Goal: Task Accomplishment & Management: Complete application form

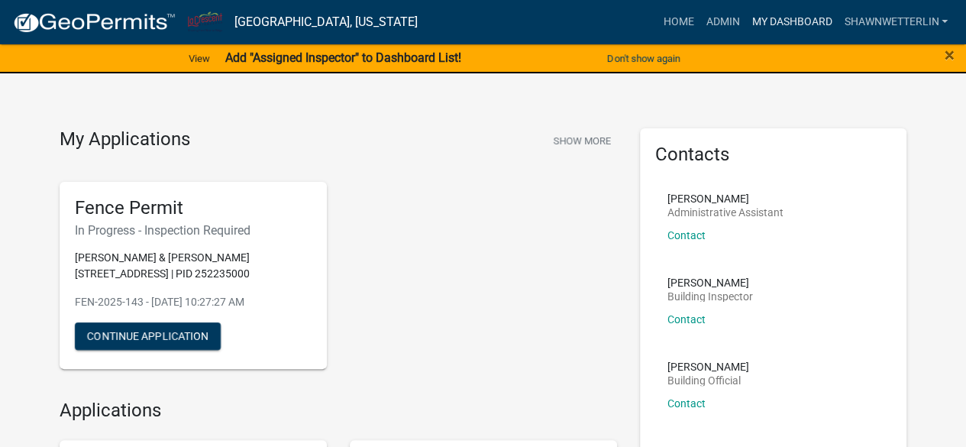
click at [760, 22] on link "My Dashboard" at bounding box center [791, 22] width 92 height 29
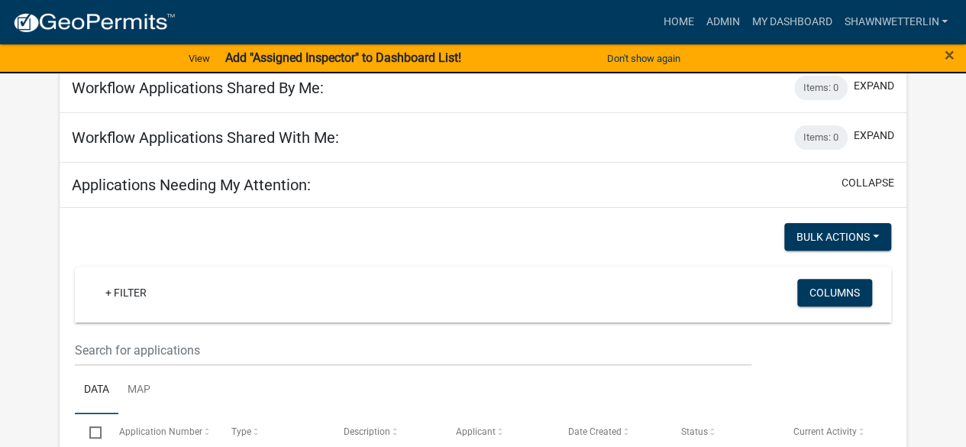
scroll to position [153, 0]
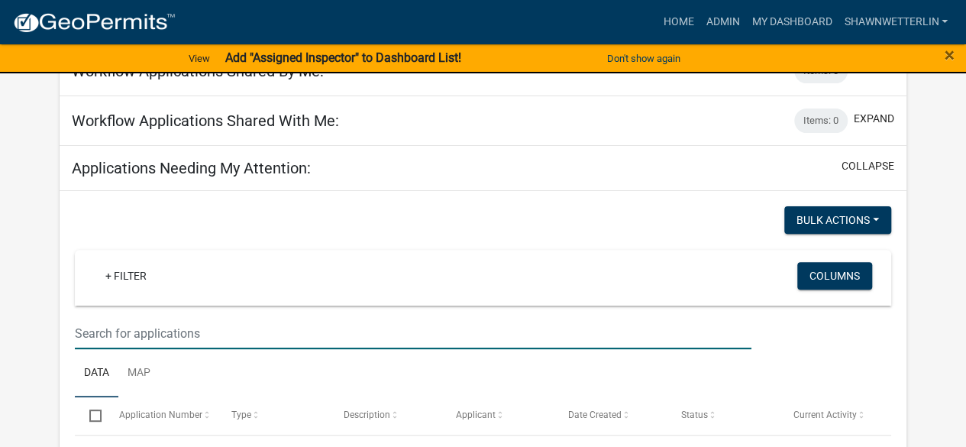
click at [166, 322] on input "text" at bounding box center [413, 333] width 676 height 31
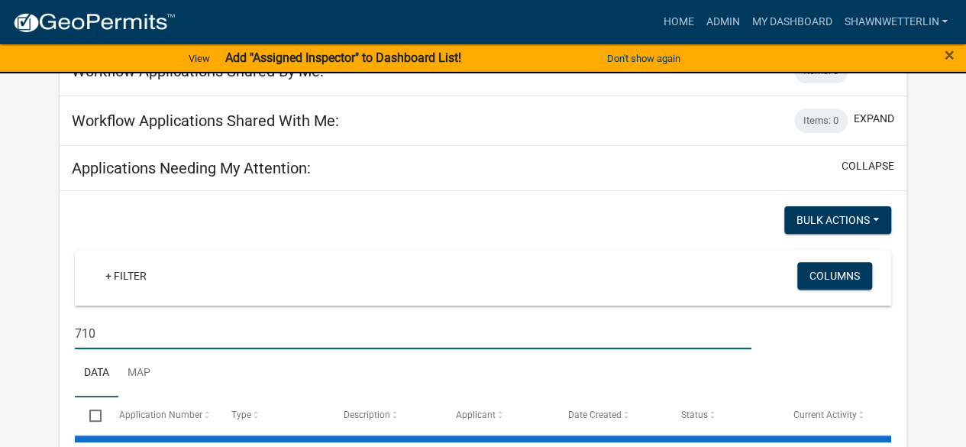
type input "710"
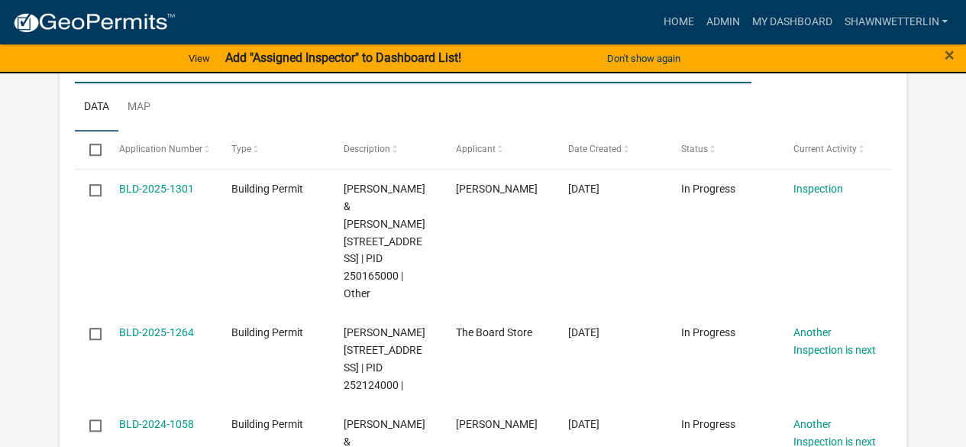
scroll to position [421, 0]
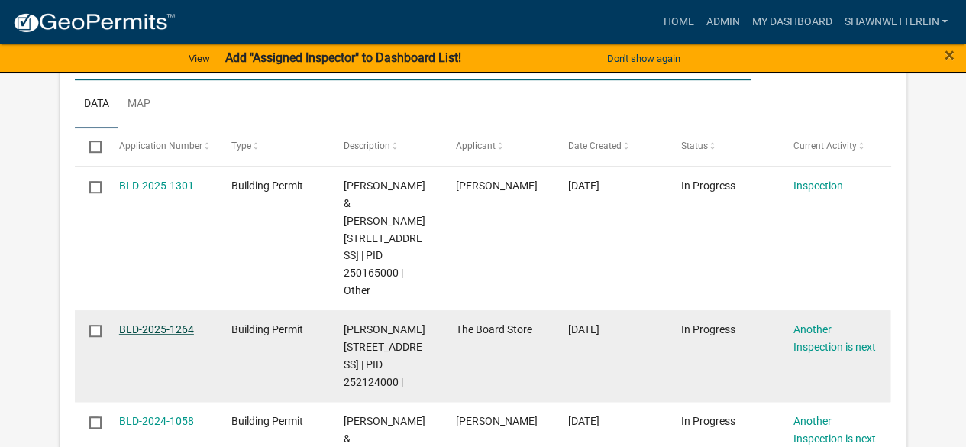
click at [184, 335] on link "BLD-2025-1264" at bounding box center [156, 329] width 75 height 12
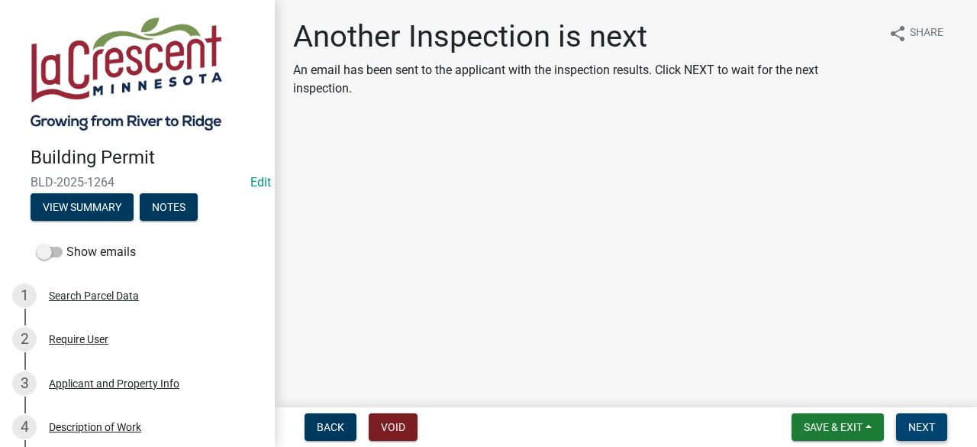
click at [910, 429] on span "Next" at bounding box center [921, 427] width 27 height 12
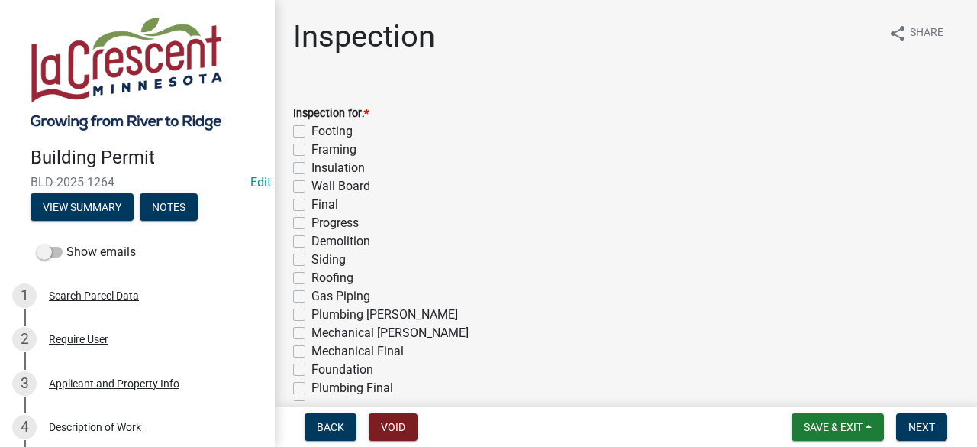
click at [311, 152] on label "Framing" at bounding box center [333, 149] width 45 height 18
click at [311, 150] on input "Framing" at bounding box center [316, 145] width 10 height 10
checkbox input "true"
checkbox input "false"
checkbox input "true"
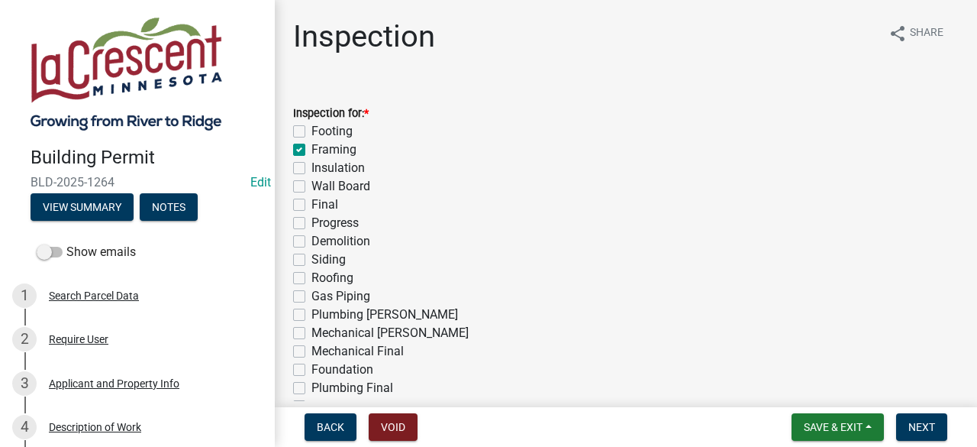
checkbox input "false"
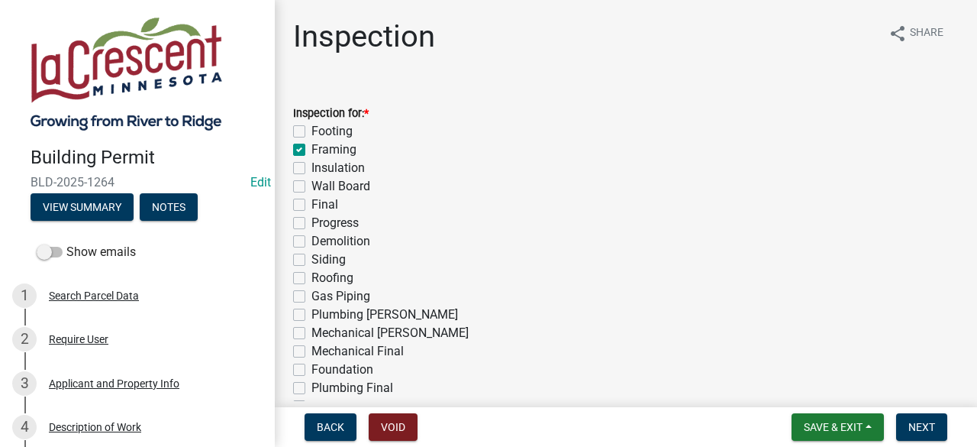
checkbox input "false"
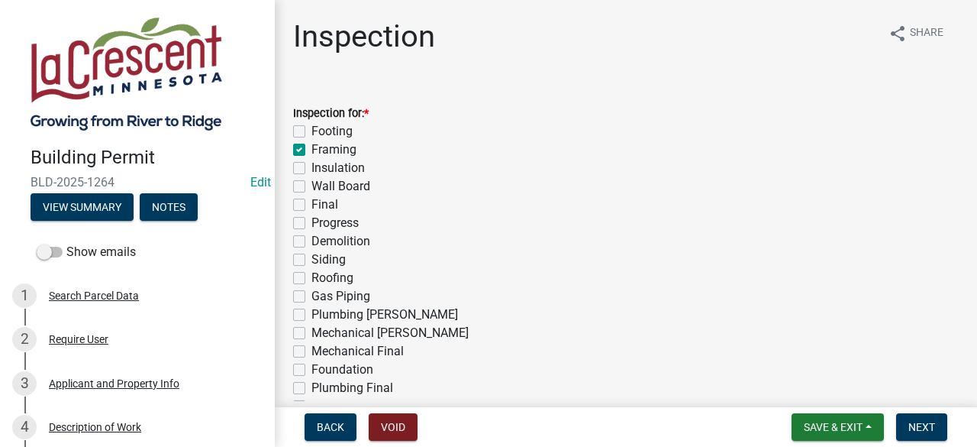
checkbox input "false"
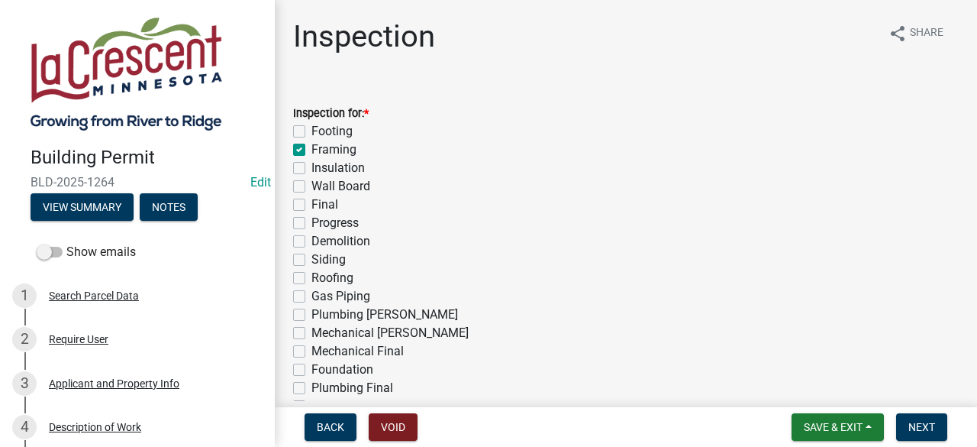
checkbox input "false"
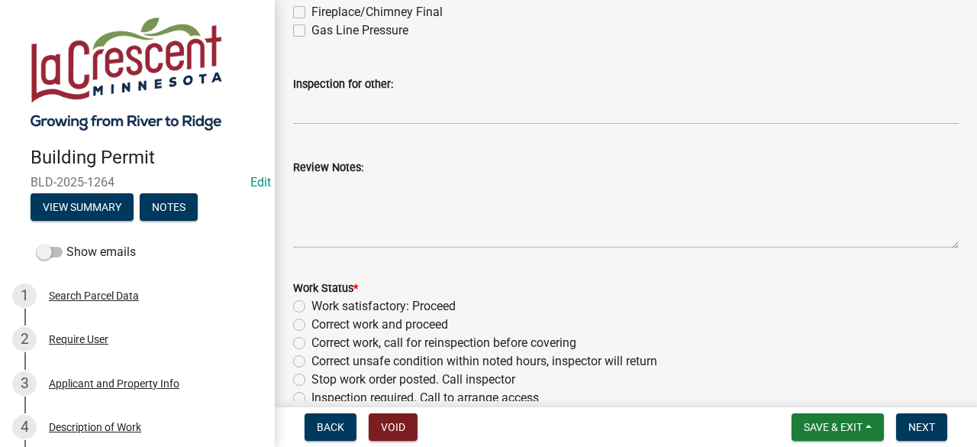
scroll to position [484, 0]
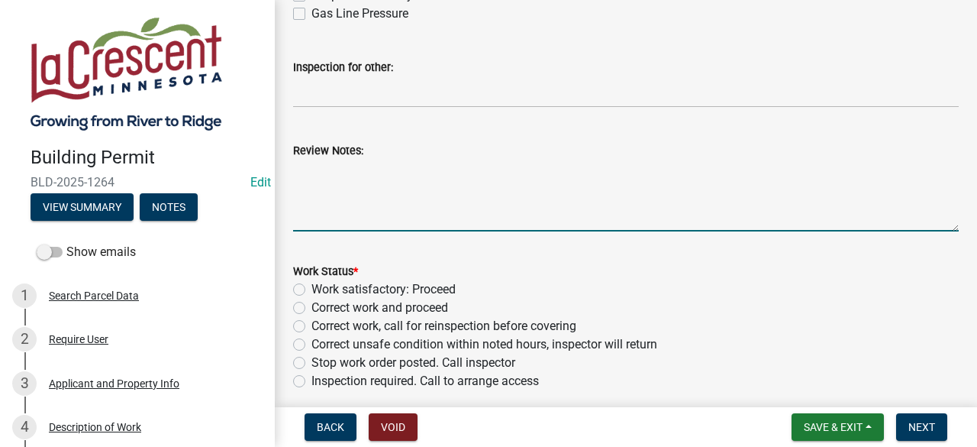
click at [324, 178] on textarea "Review Notes:" at bounding box center [626, 196] width 666 height 72
type textarea "Inspected three season room floor framing"
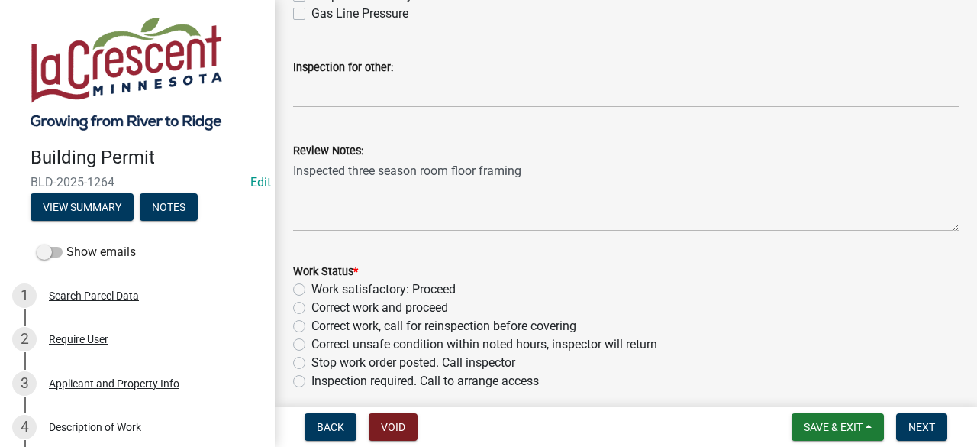
click at [311, 294] on label "Work satisfactory: Proceed" at bounding box center [383, 289] width 144 height 18
click at [311, 290] on input "Work satisfactory: Proceed" at bounding box center [316, 285] width 10 height 10
radio input "true"
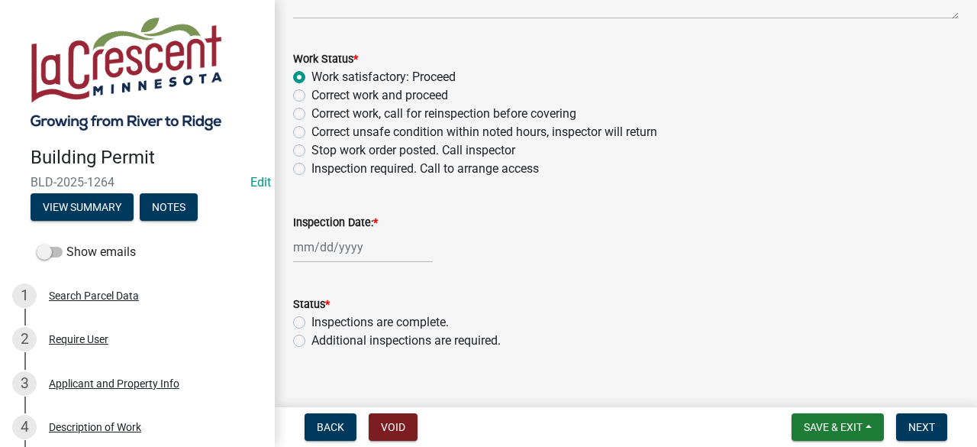
scroll to position [718, 0]
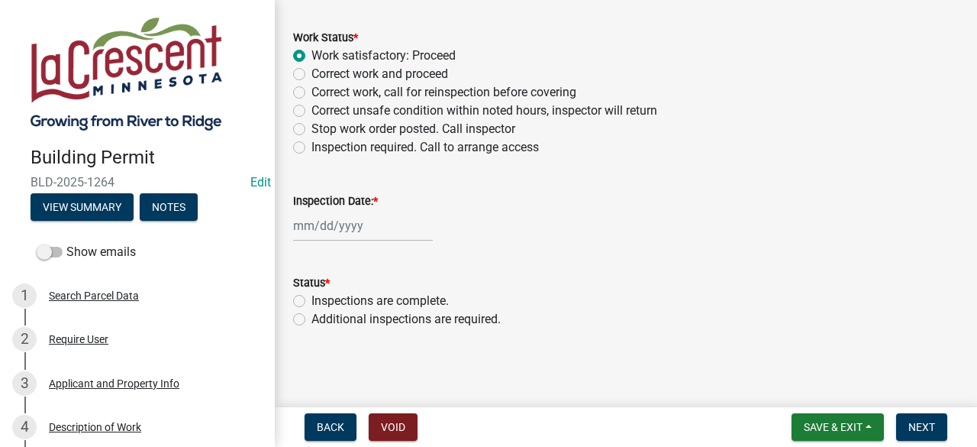
select select "8"
select select "2025"
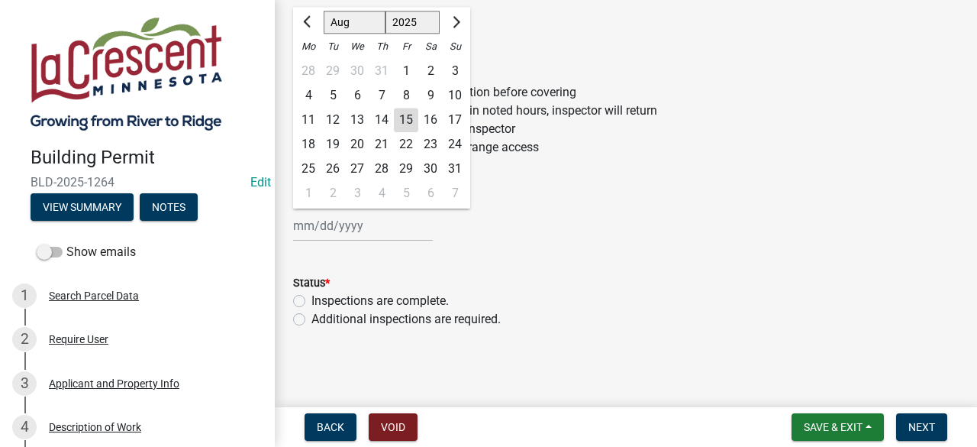
click at [366, 220] on div "[PERSON_NAME] Feb Mar Apr [PERSON_NAME][DATE] Oct Nov [DATE] 1526 1527 1528 152…" at bounding box center [363, 225] width 140 height 31
click at [405, 123] on div "15" at bounding box center [406, 120] width 24 height 24
type input "[DATE]"
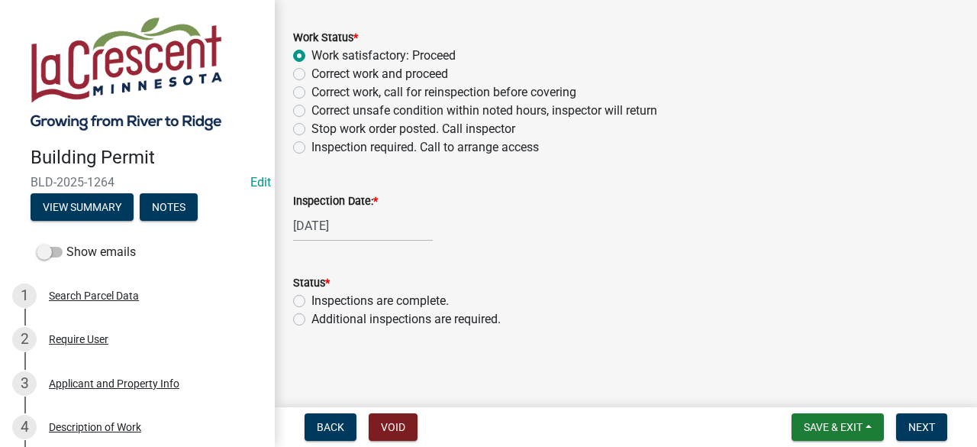
click at [311, 319] on label "Additional inspections are required." at bounding box center [405, 319] width 189 height 18
click at [311, 319] on input "Additional inspections are required." at bounding box center [316, 315] width 10 height 10
radio input "true"
click at [922, 425] on span "Next" at bounding box center [921, 427] width 27 height 12
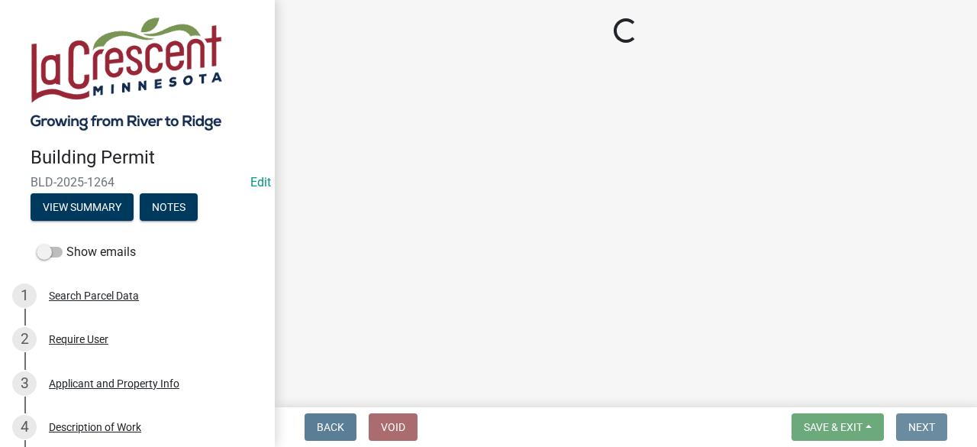
scroll to position [0, 0]
